Goal: Transaction & Acquisition: Book appointment/travel/reservation

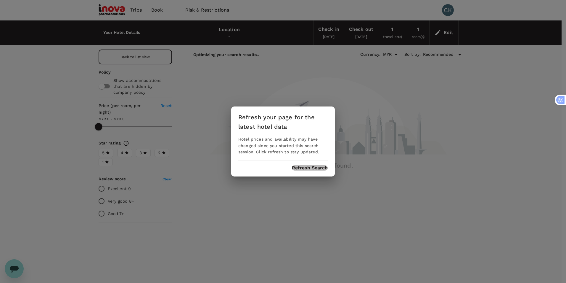
click at [294, 167] on button "Refresh Search" at bounding box center [310, 167] width 36 height 5
click at [298, 168] on button "Refresh Search" at bounding box center [310, 167] width 36 height 5
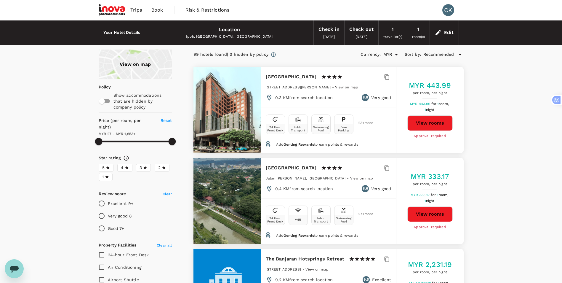
type input "1651.92"
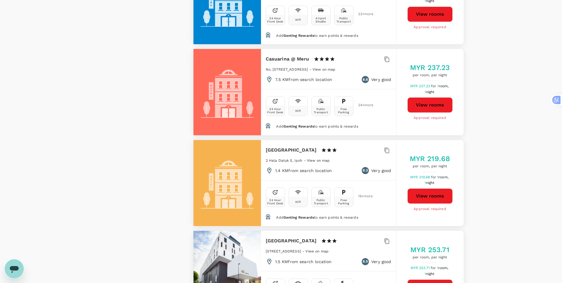
scroll to position [1511, 0]
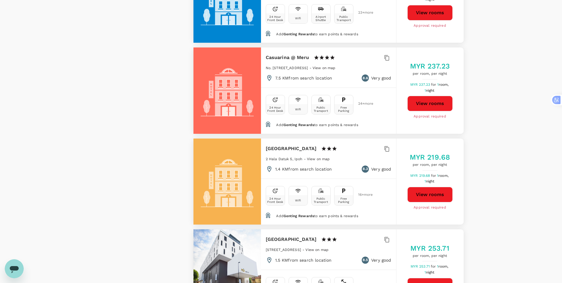
click at [426, 278] on button "View rooms" at bounding box center [429, 285] width 45 height 15
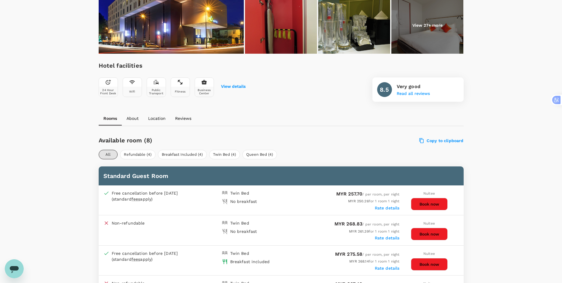
scroll to position [237, 0]
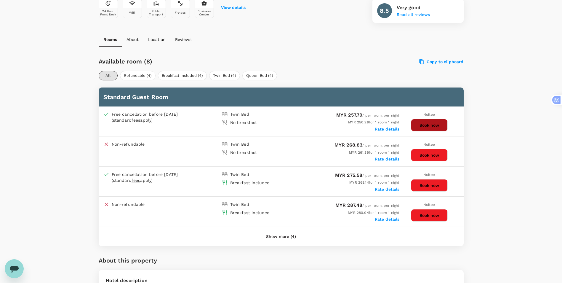
click at [422, 125] on button "Book now" at bounding box center [429, 125] width 37 height 12
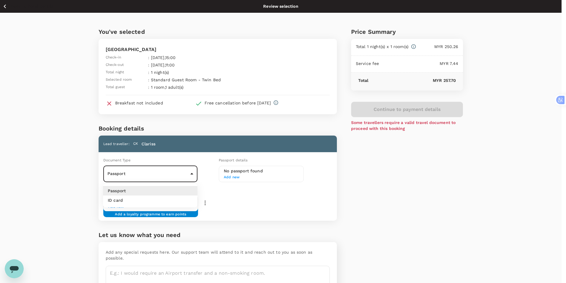
click at [148, 180] on body "Back to hotel details Review selection You've selected MÙ Hotel Check-in : 01 N…" at bounding box center [283, 160] width 566 height 320
click at [145, 202] on li "ID card" at bounding box center [150, 199] width 94 height 9
type input "Id card"
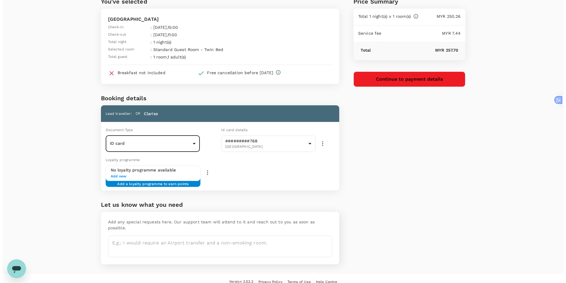
scroll to position [31, 0]
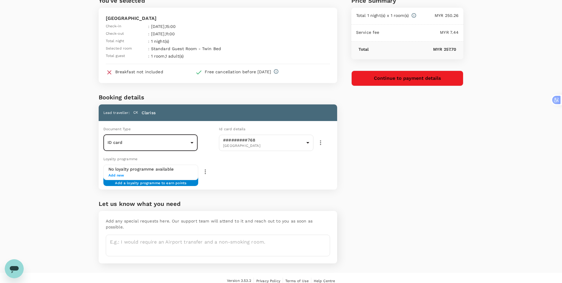
click at [383, 77] on button "Continue to payment details" at bounding box center [407, 78] width 112 height 15
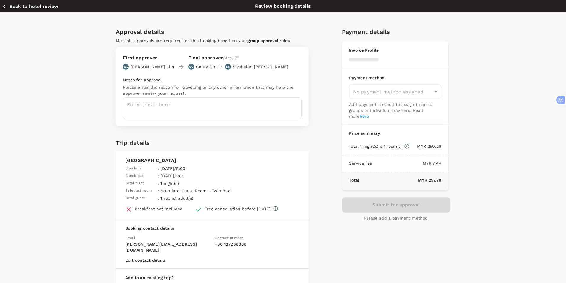
type input "9f7f1804-cf76-43be-af6d-b0ef394766be"
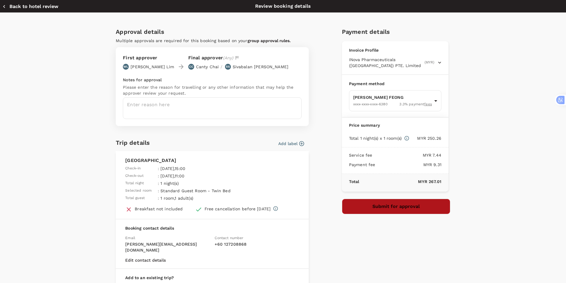
click at [362, 203] on button "Submit for approval" at bounding box center [396, 205] width 108 height 15
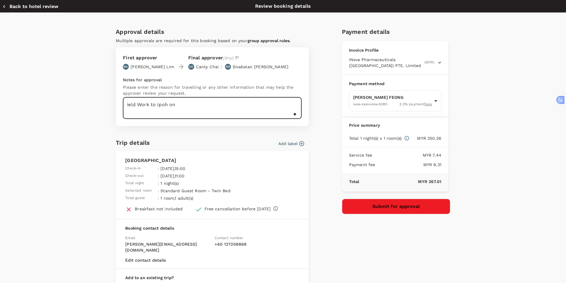
click at [124, 104] on textarea "ield Work to Ipoh on" at bounding box center [212, 108] width 179 height 22
click at [179, 105] on textarea "Field Work to Ipoh on" at bounding box center [212, 108] width 179 height 22
type textarea "Field Work to Ipoh on 1Nov."
click at [385, 209] on button "Submit for approval" at bounding box center [396, 205] width 108 height 15
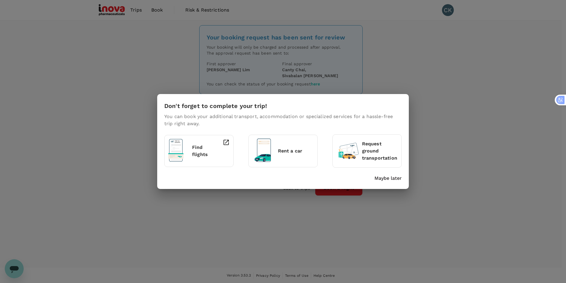
click at [463, 169] on div "Don't forget to complete your trip! You can book your additional transport, acc…" at bounding box center [283, 141] width 566 height 283
click at [382, 176] on p "Maybe later" at bounding box center [388, 177] width 27 height 7
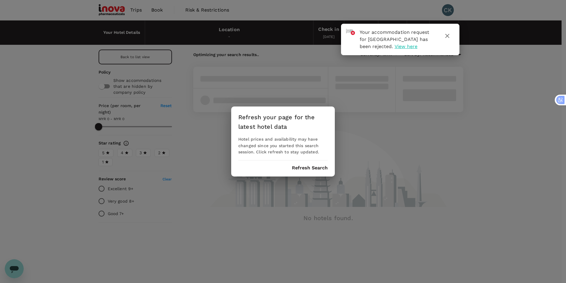
type input "MYR"
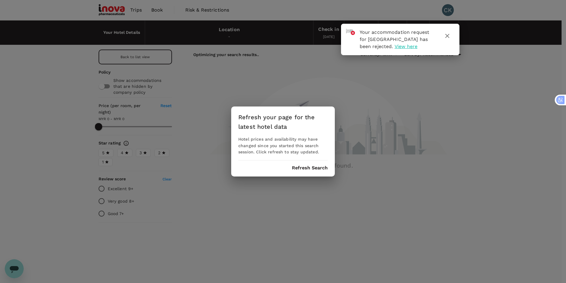
click at [296, 166] on button "Refresh Search" at bounding box center [310, 167] width 36 height 5
click at [448, 37] on icon "button" at bounding box center [447, 35] width 7 height 7
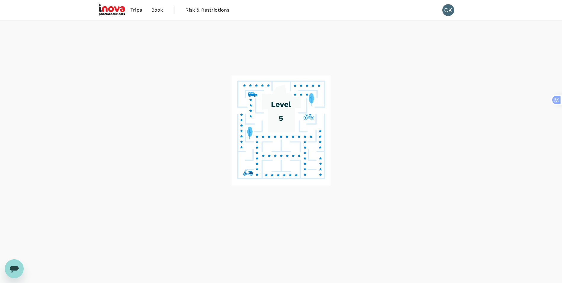
click at [133, 11] on span "Trips" at bounding box center [136, 10] width 12 height 7
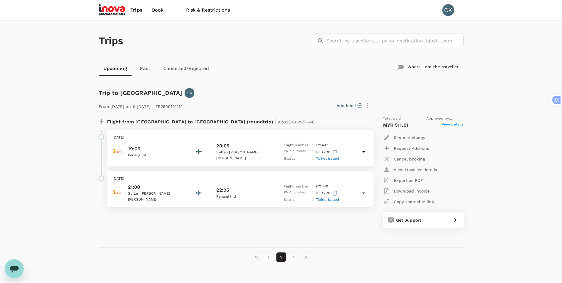
click at [157, 10] on span "Book" at bounding box center [158, 10] width 12 height 7
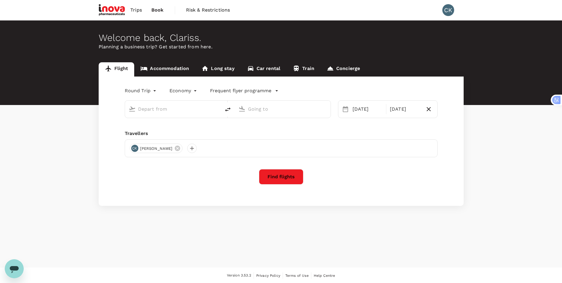
type input "Kuala Lumpur, Malaysia (any)"
type input "Penang Intl (PEN)"
type input "Kuala Lumpur, Malaysia (any)"
type input "Penang Intl (PEN)"
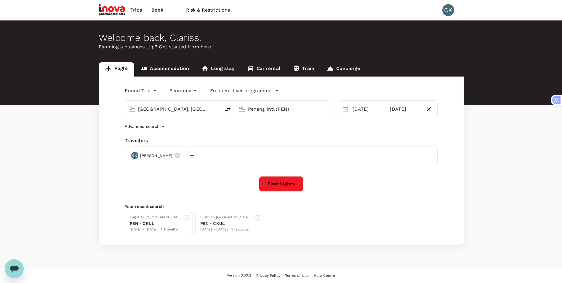
click at [168, 69] on link "Accommodation" at bounding box center [164, 69] width 61 height 14
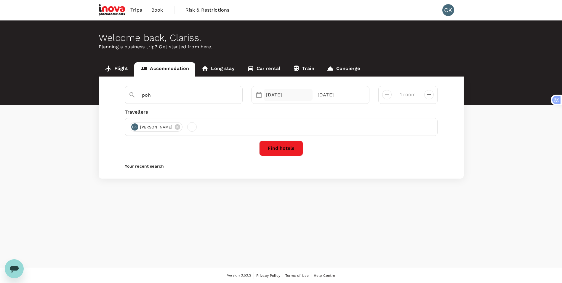
click at [278, 94] on div "01 Nov" at bounding box center [288, 95] width 49 height 12
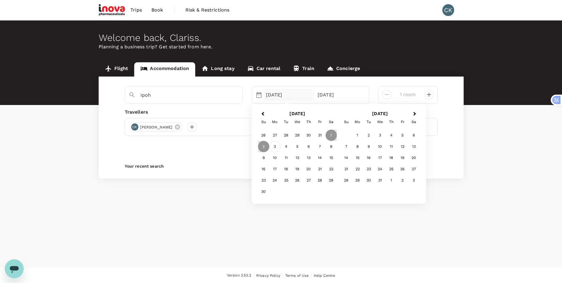
click at [275, 144] on div "3" at bounding box center [274, 146] width 11 height 11
click at [285, 145] on div "4" at bounding box center [286, 146] width 11 height 11
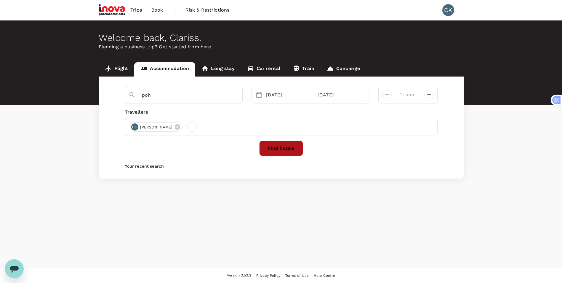
click at [284, 149] on button "Find hotels" at bounding box center [281, 147] width 44 height 15
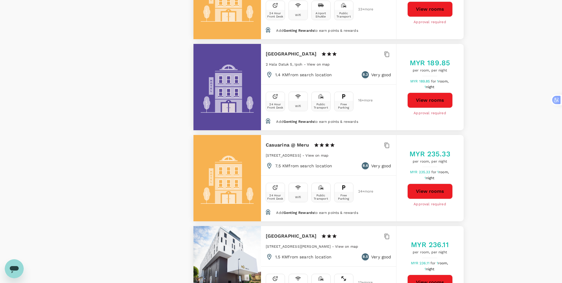
scroll to position [1570, 0]
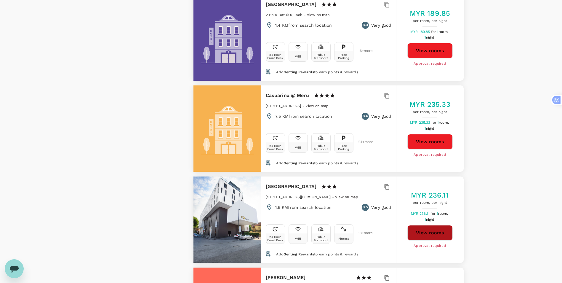
click at [419, 225] on button "View rooms" at bounding box center [429, 232] width 45 height 15
type input "1652.36"
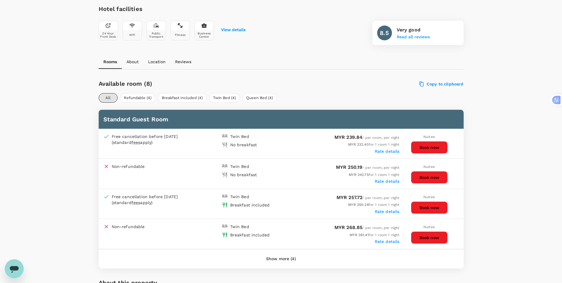
scroll to position [163, 0]
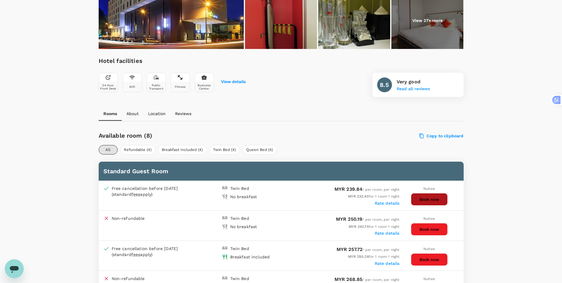
click at [419, 199] on button "Book now" at bounding box center [429, 199] width 37 height 12
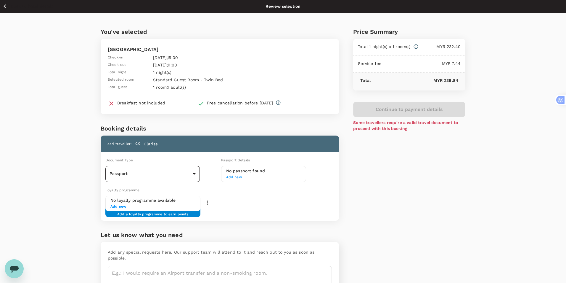
click at [191, 176] on body "Back to hotel details Review selection You've selected MÙ Hotel Check-in : 03 N…" at bounding box center [283, 160] width 566 height 320
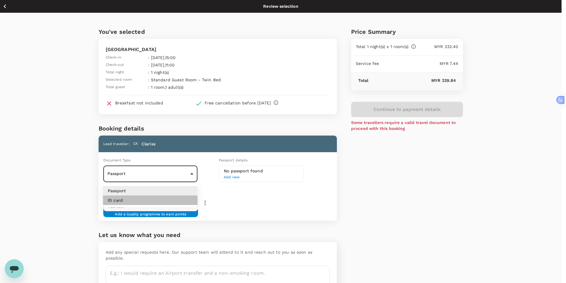
click at [174, 199] on li "ID card" at bounding box center [150, 199] width 94 height 9
type input "Id card"
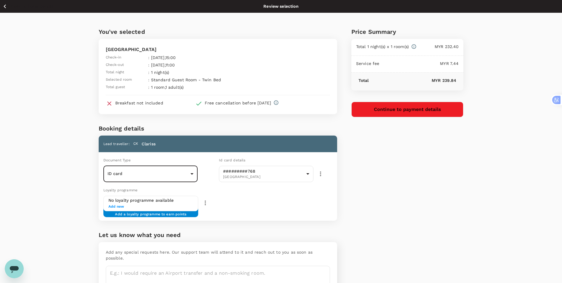
click at [373, 111] on button "Continue to payment details" at bounding box center [407, 109] width 112 height 15
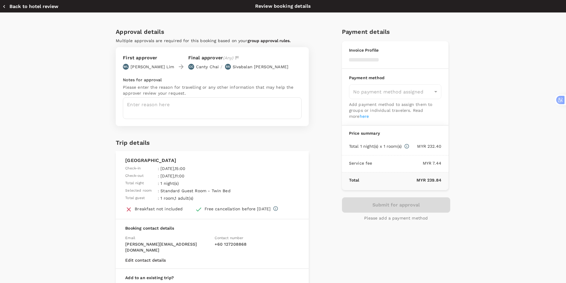
type input "9f7f1804-cf76-43be-af6d-b0ef394766be"
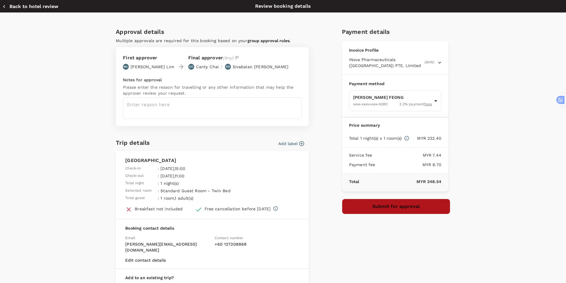
click at [380, 209] on button "Submit for approval" at bounding box center [396, 205] width 108 height 15
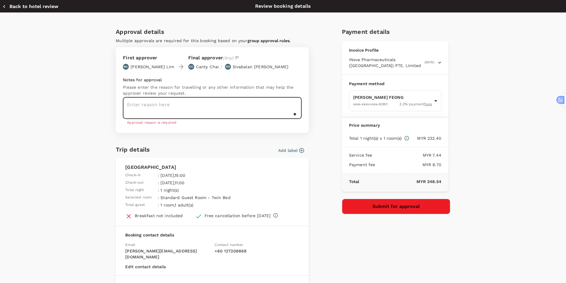
click at [380, 206] on button "Submit for approval" at bounding box center [396, 205] width 108 height 15
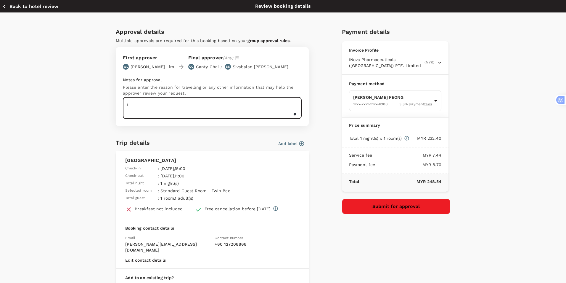
type textarea "i"
type textarea "Field work to Ipoh on 3 Nov."
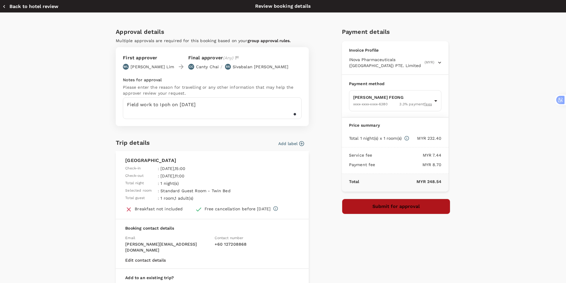
click at [391, 207] on button "Submit for approval" at bounding box center [396, 205] width 108 height 15
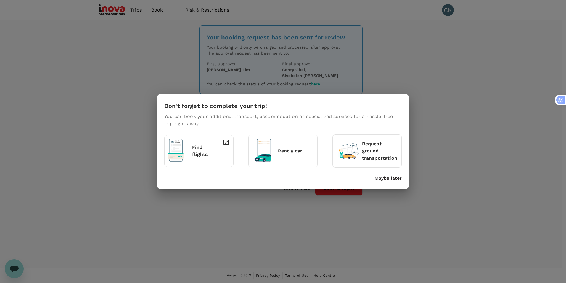
click at [398, 177] on p "Maybe later" at bounding box center [388, 177] width 27 height 7
